Goal: Register for event/course

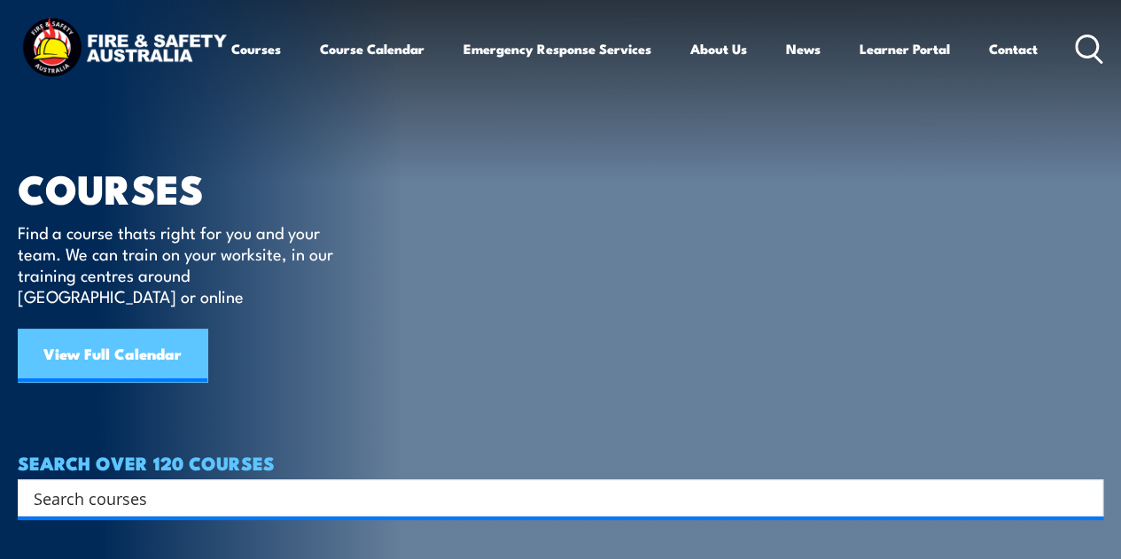
click at [159, 335] on link "View Full Calendar" at bounding box center [113, 355] width 190 height 53
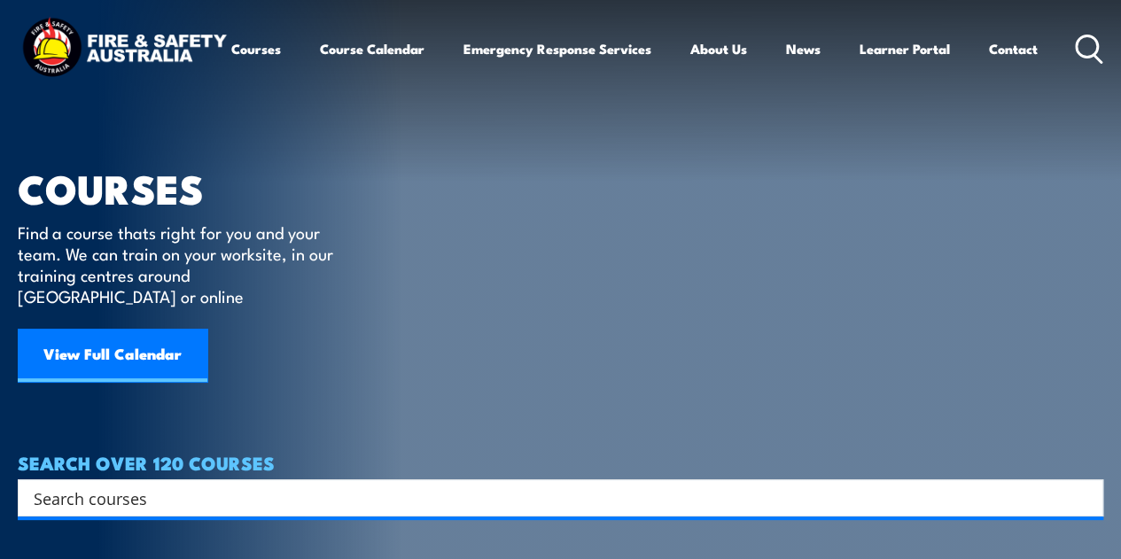
click at [325, 485] on input "Search input" at bounding box center [549, 498] width 1030 height 27
type input "fire warden"
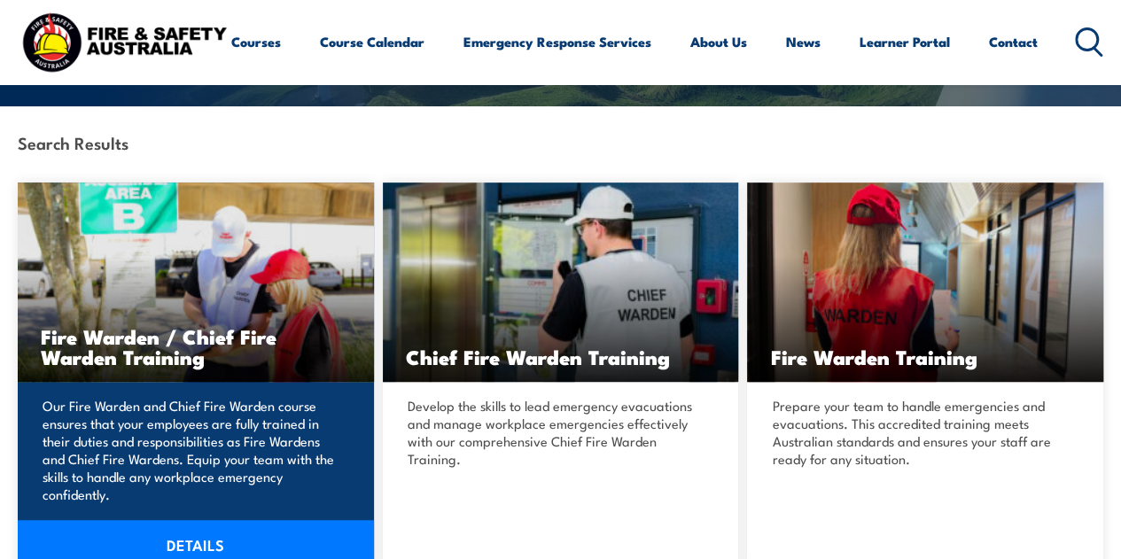
scroll to position [354, 0]
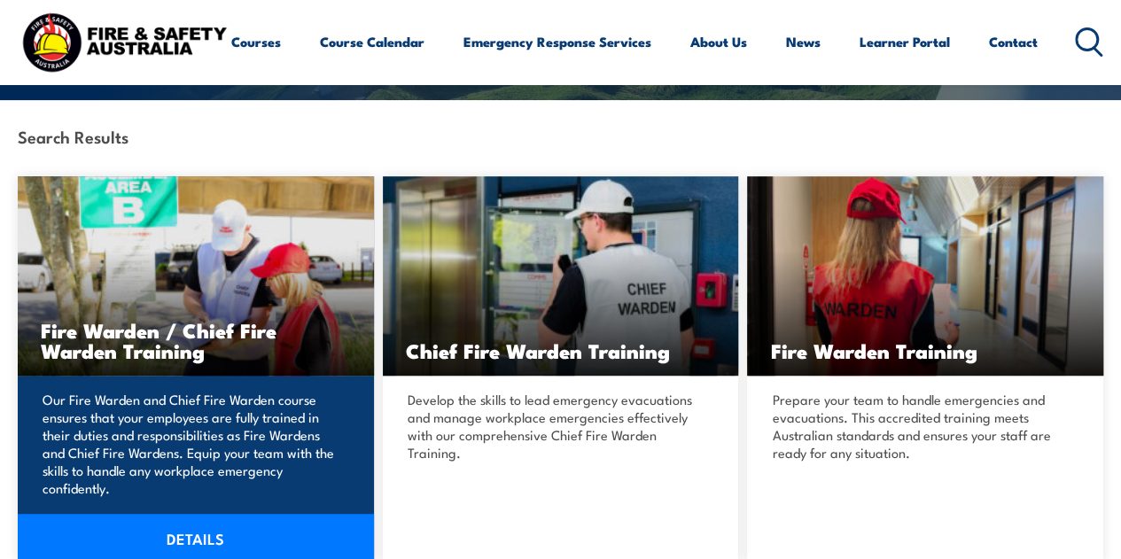
click at [189, 331] on h3 "Fire Warden / Chief Fire Warden Training" at bounding box center [196, 340] width 310 height 41
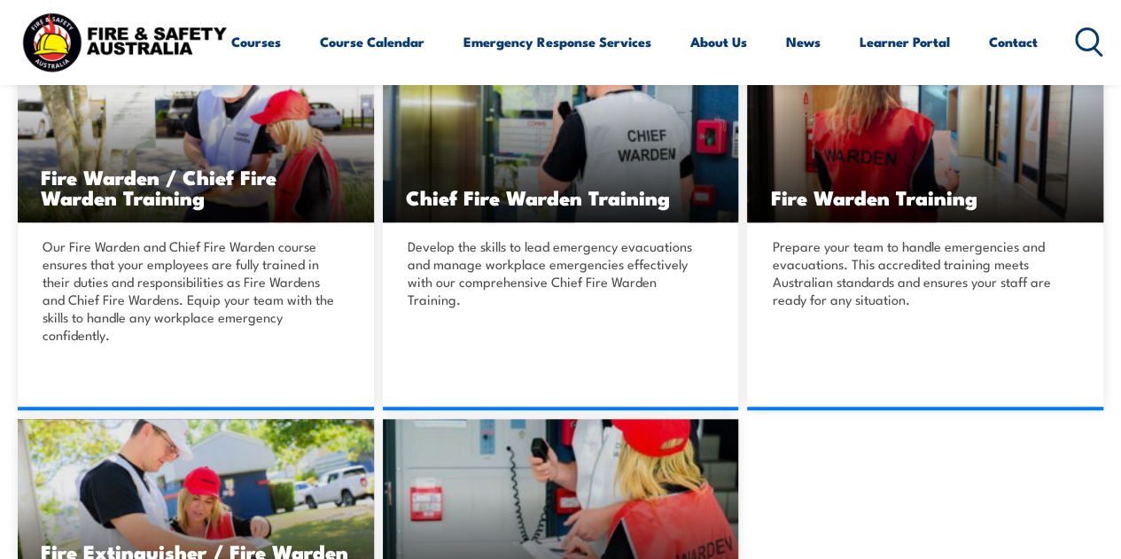
scroll to position [797, 0]
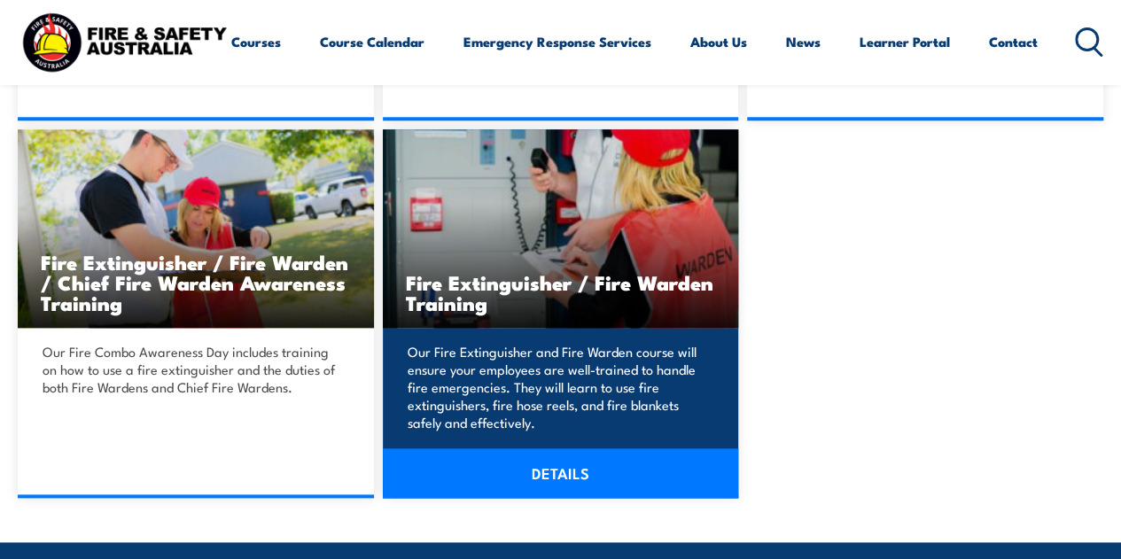
click at [548, 470] on link "DETAILS" at bounding box center [561, 473] width 356 height 50
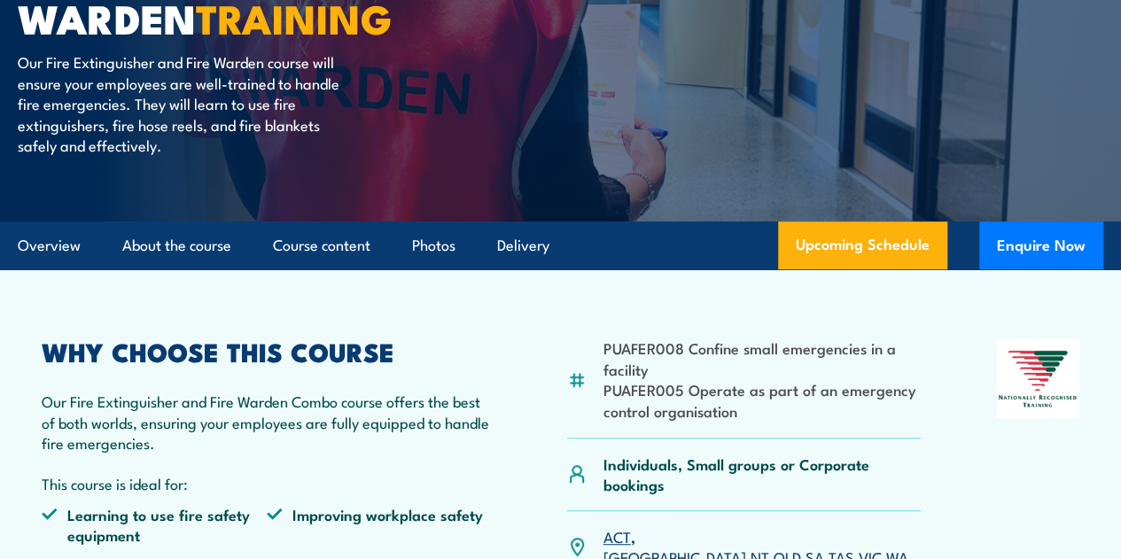
scroll to position [266, 0]
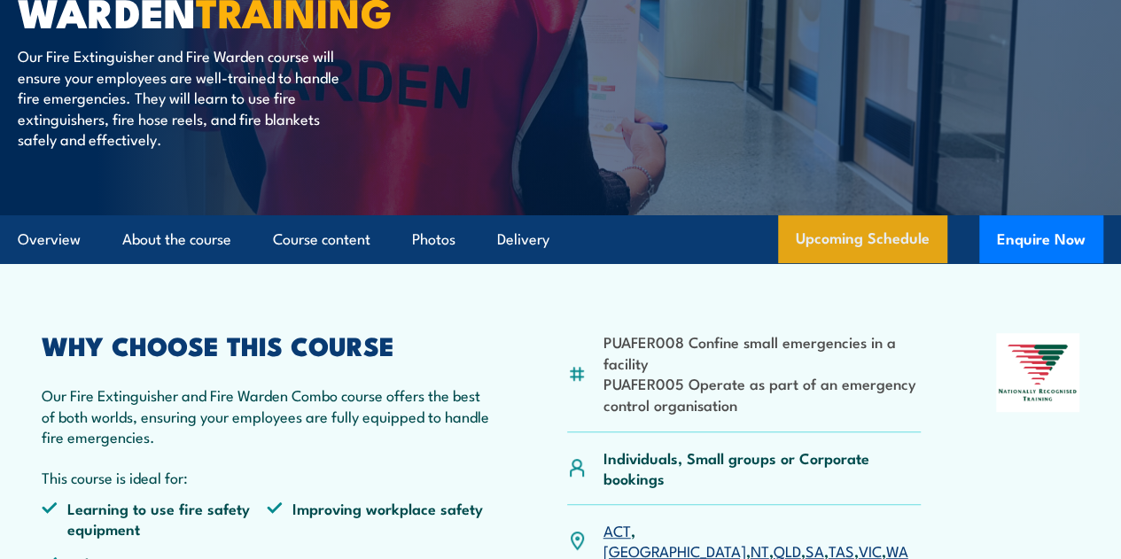
click at [836, 263] on link "Upcoming Schedule" at bounding box center [862, 239] width 169 height 48
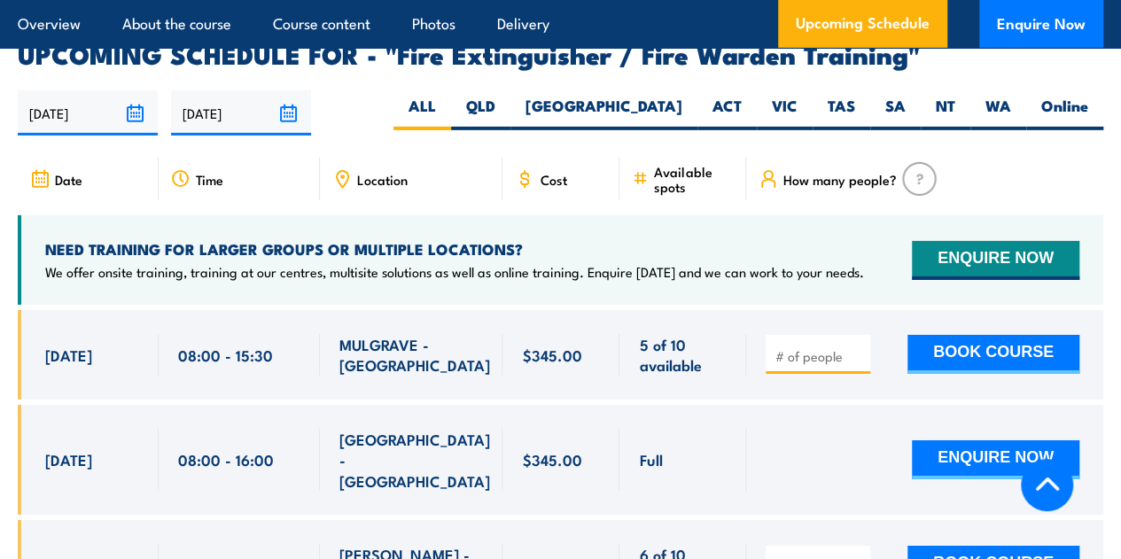
scroll to position [2885, 0]
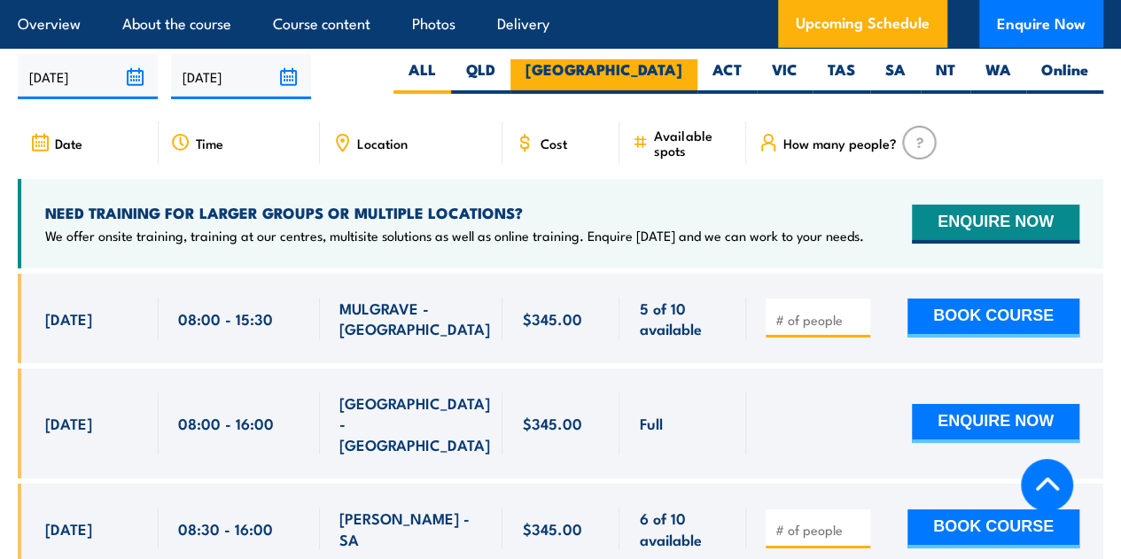
click at [666, 62] on label "[GEOGRAPHIC_DATA]" at bounding box center [603, 76] width 187 height 35
click at [682, 62] on input "[GEOGRAPHIC_DATA]" at bounding box center [688, 65] width 12 height 12
radio input "true"
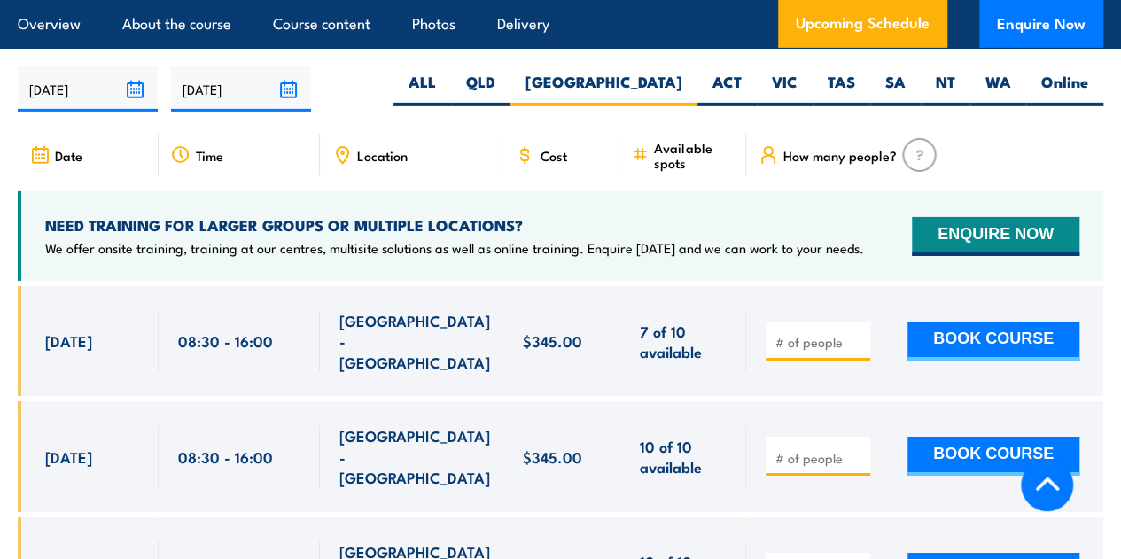
scroll to position [2874, 0]
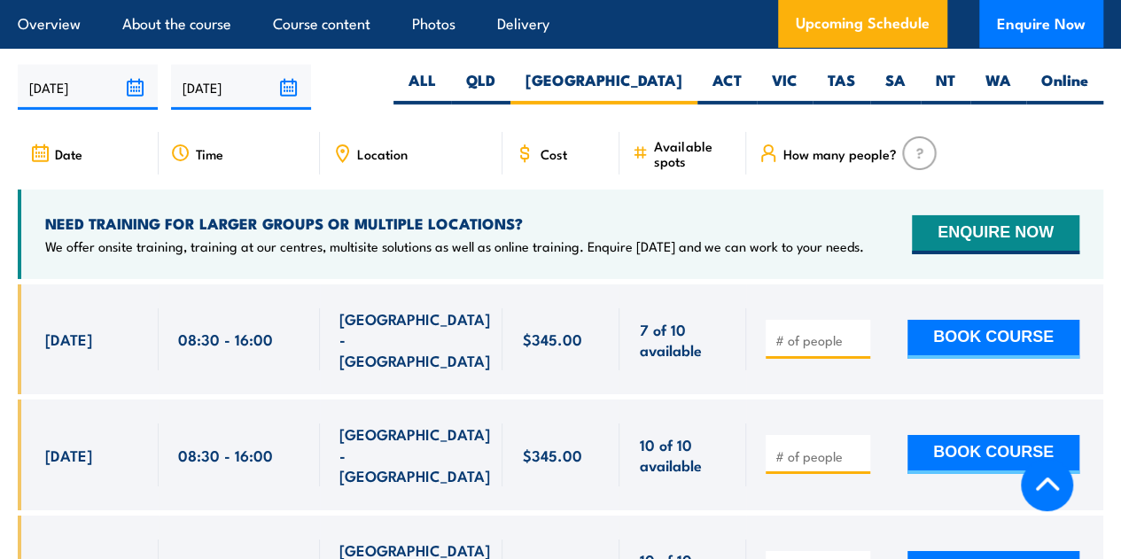
click at [582, 214] on h4 "NEED TRAINING FOR LARGER GROUPS OR MULTIPLE LOCATIONS?" at bounding box center [454, 223] width 819 height 19
